Goal: Task Accomplishment & Management: Complete application form

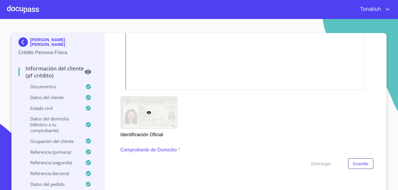
click at [161, 105] on div at bounding box center [149, 113] width 57 height 32
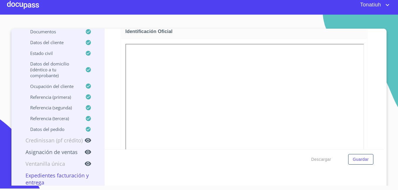
scroll to position [88, 0]
drag, startPoint x: 345, startPoint y: 42, endPoint x: 371, endPoint y: 70, distance: 38.3
click at [372, 67] on div "Información del cliente (PF crédito) Documentos Documento de identificación   *…" at bounding box center [244, 89] width 279 height 121
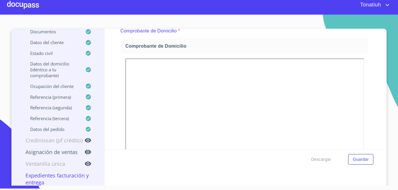
scroll to position [322, 0]
click at [19, 4] on div at bounding box center [23, 5] width 32 height 19
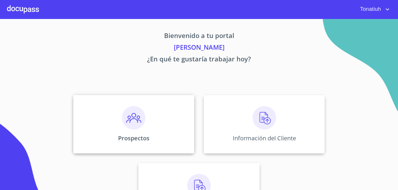
click at [142, 125] on img at bounding box center [133, 117] width 23 height 23
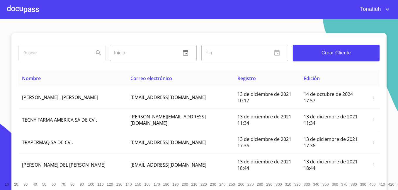
click at [341, 56] on span "Crear Cliente" at bounding box center [335, 53] width 77 height 8
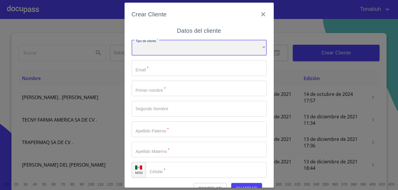
click at [175, 51] on div "​" at bounding box center [199, 48] width 135 height 16
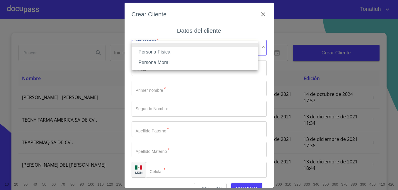
click at [167, 52] on li "Persona Física" at bounding box center [195, 52] width 126 height 11
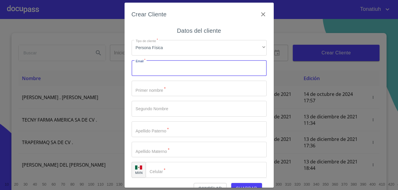
click at [168, 67] on input "Tipo de cliente   *" at bounding box center [199, 68] width 135 height 16
type input "[EMAIL_ADDRESS][DOMAIN_NAME]"
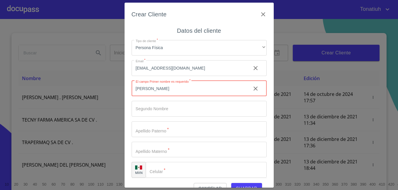
type input "[PERSON_NAME]"
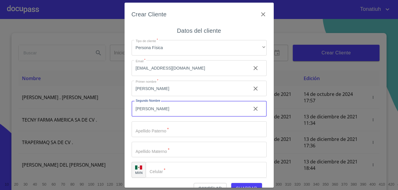
type input "[PERSON_NAME]"
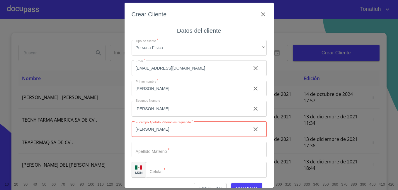
type input "[PERSON_NAME]"
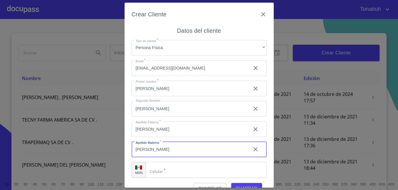
type input "[PERSON_NAME]"
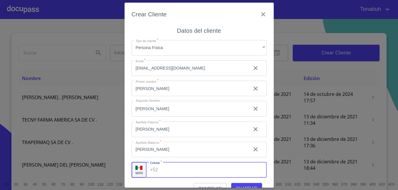
click at [184, 171] on input "Tipo de cliente   *" at bounding box center [213, 170] width 106 height 16
